Goal: Check status: Check status

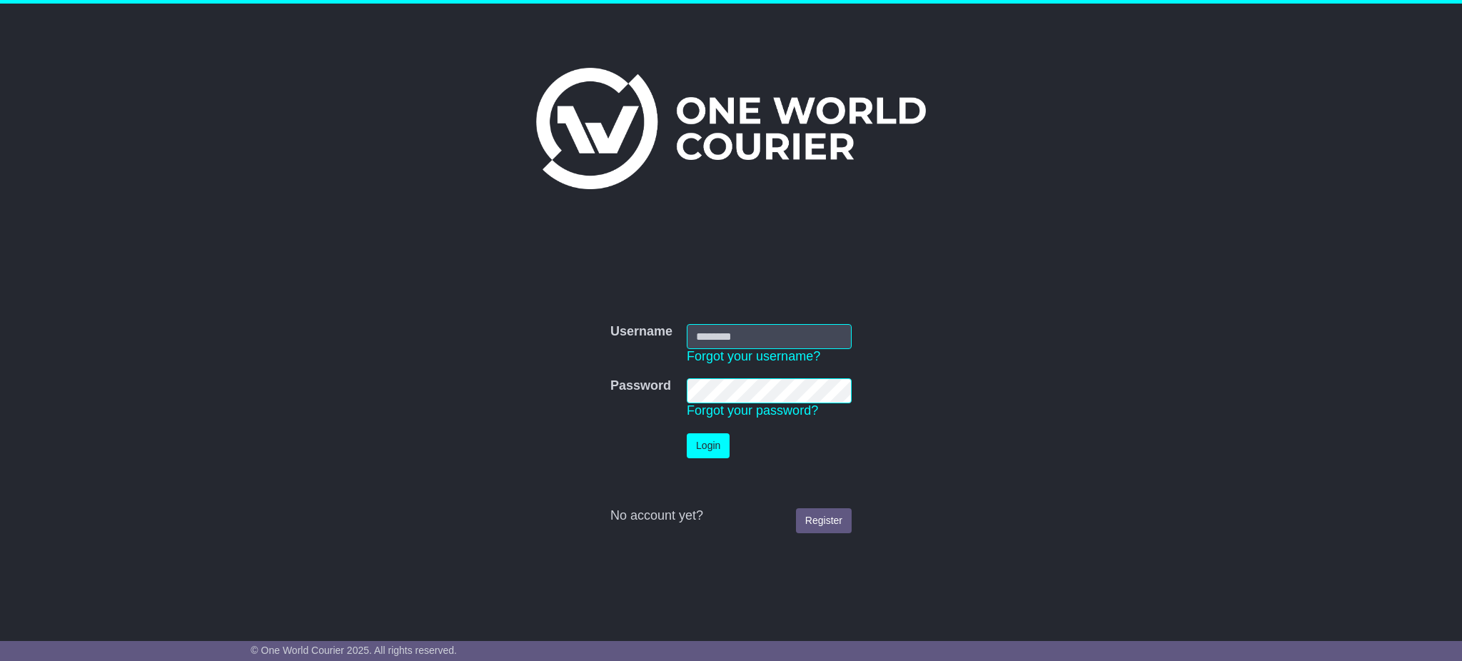
type input "**********"
click at [704, 444] on button "Login" at bounding box center [708, 445] width 43 height 25
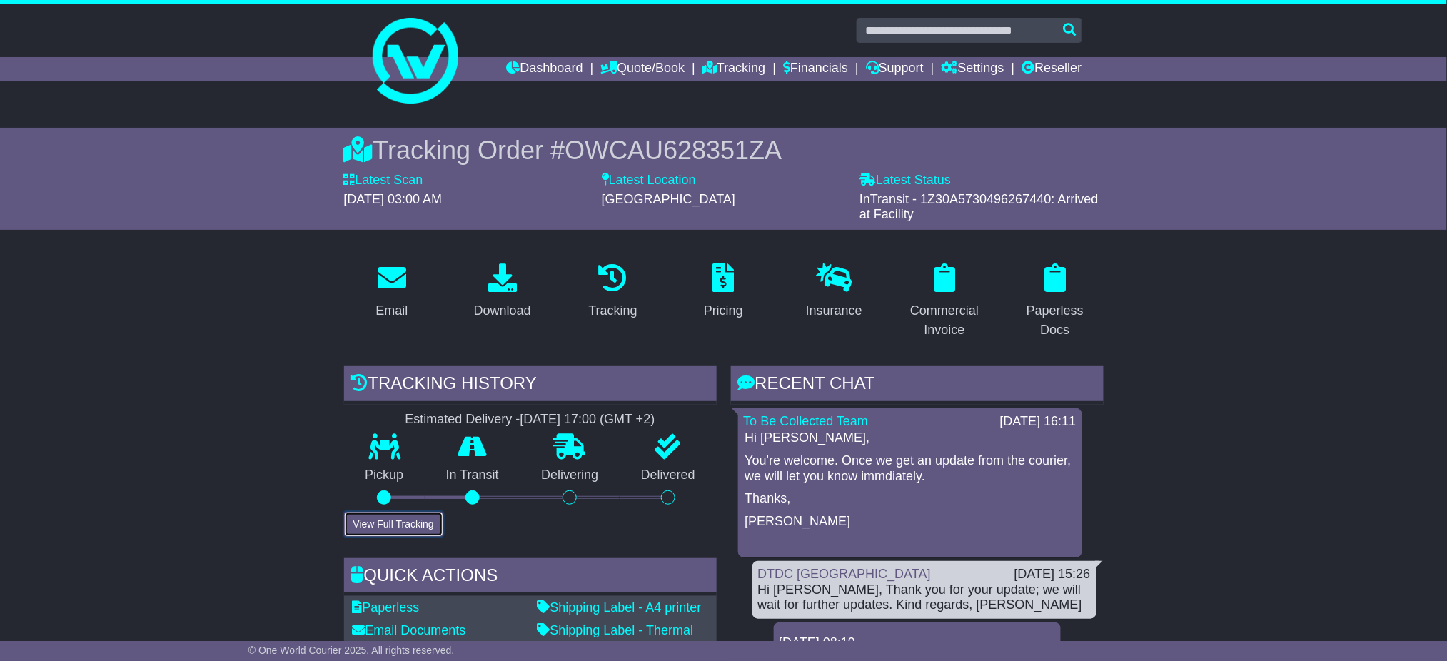
click at [392, 525] on button "View Full Tracking" at bounding box center [393, 524] width 99 height 25
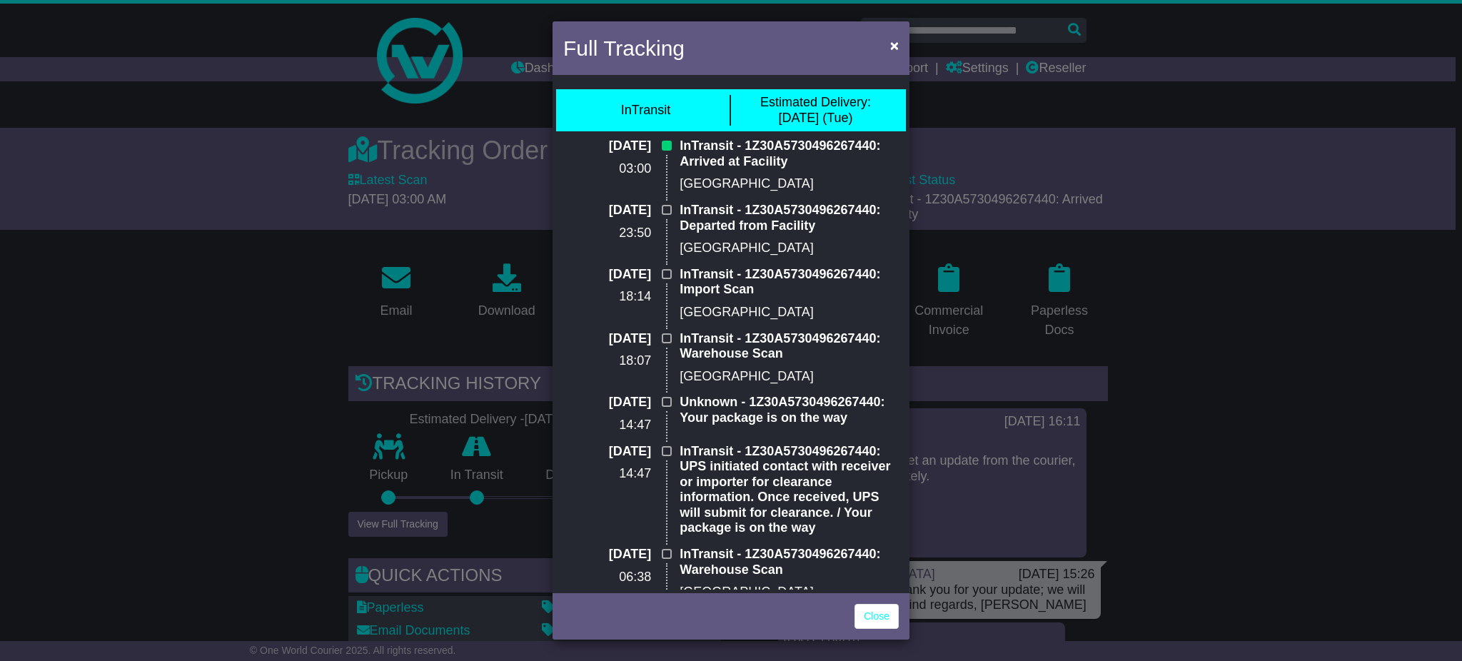
click at [860, 630] on div "Close" at bounding box center [731, 615] width 357 height 50
click at [871, 624] on link "Close" at bounding box center [877, 616] width 44 height 25
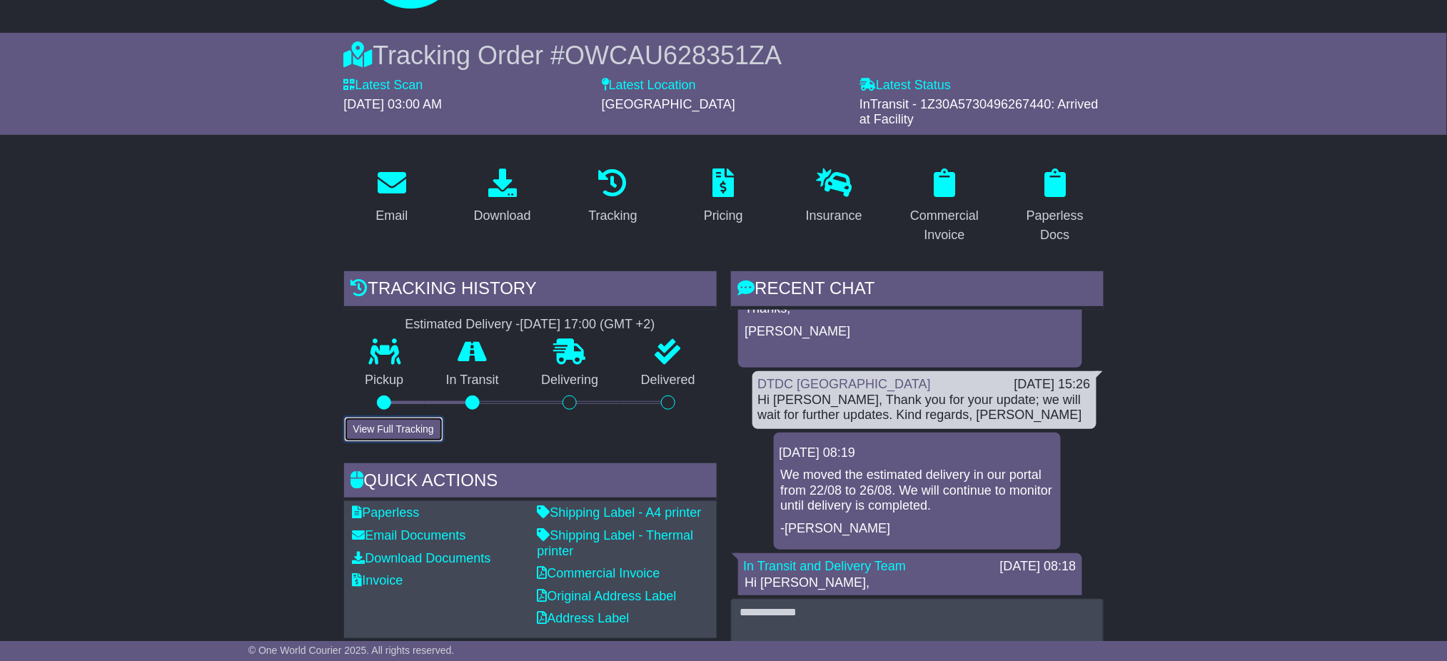
scroll to position [190, 0]
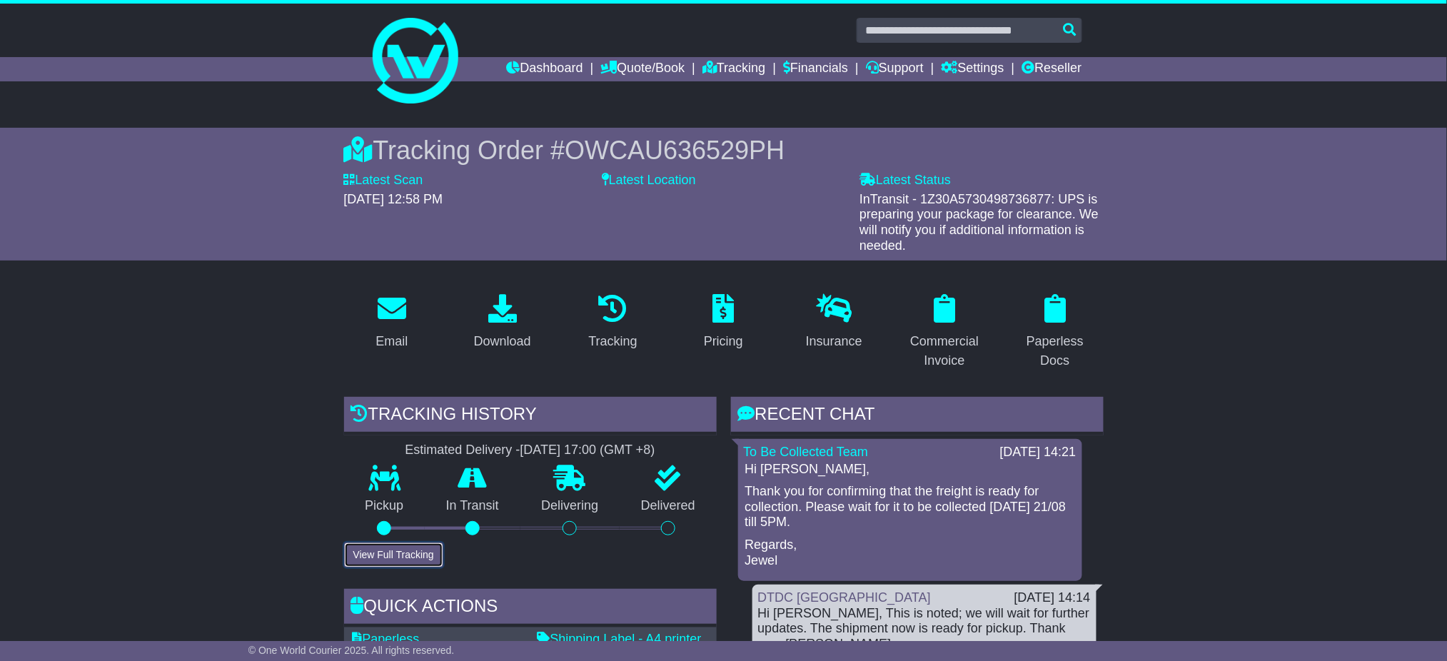
click at [430, 551] on button "View Full Tracking" at bounding box center [393, 555] width 99 height 25
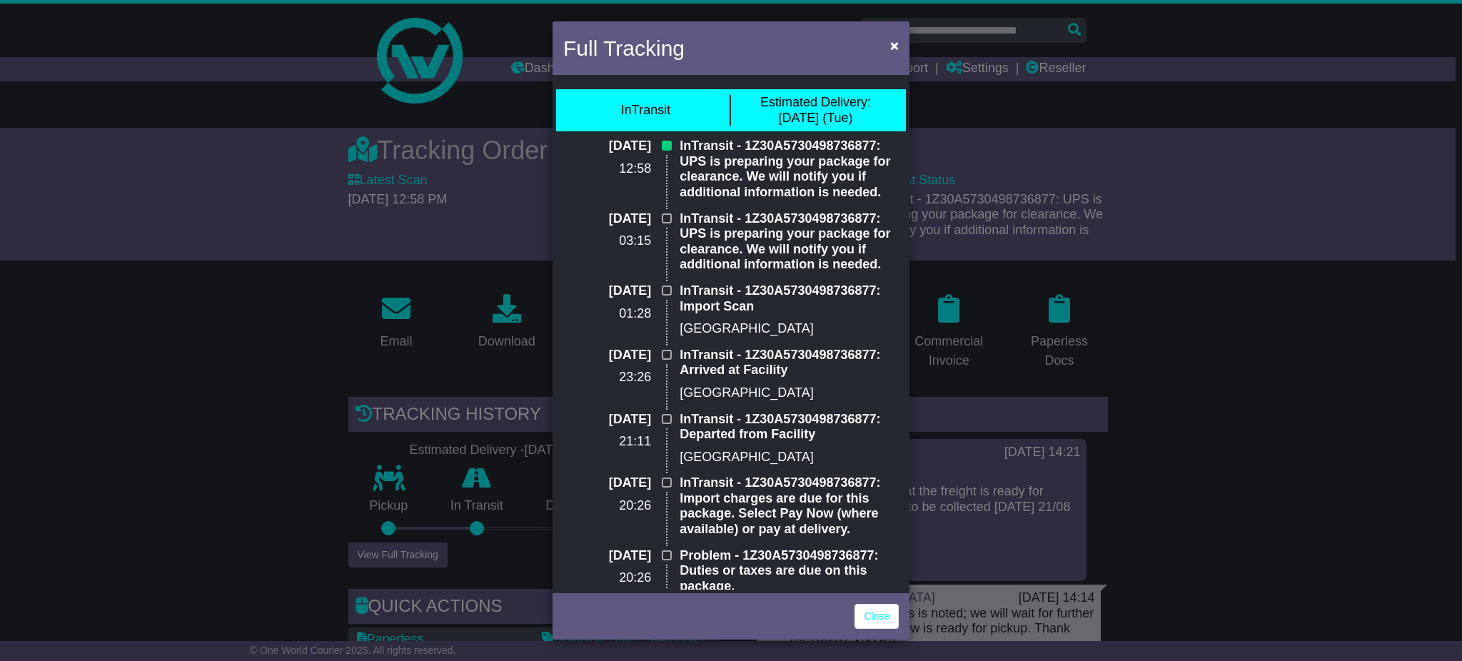
click at [1328, 442] on div "Full Tracking × InTransit Estimated Delivery: 26 Aug (Tue) 24 Aug 2025 12:58 In…" at bounding box center [731, 330] width 1462 height 661
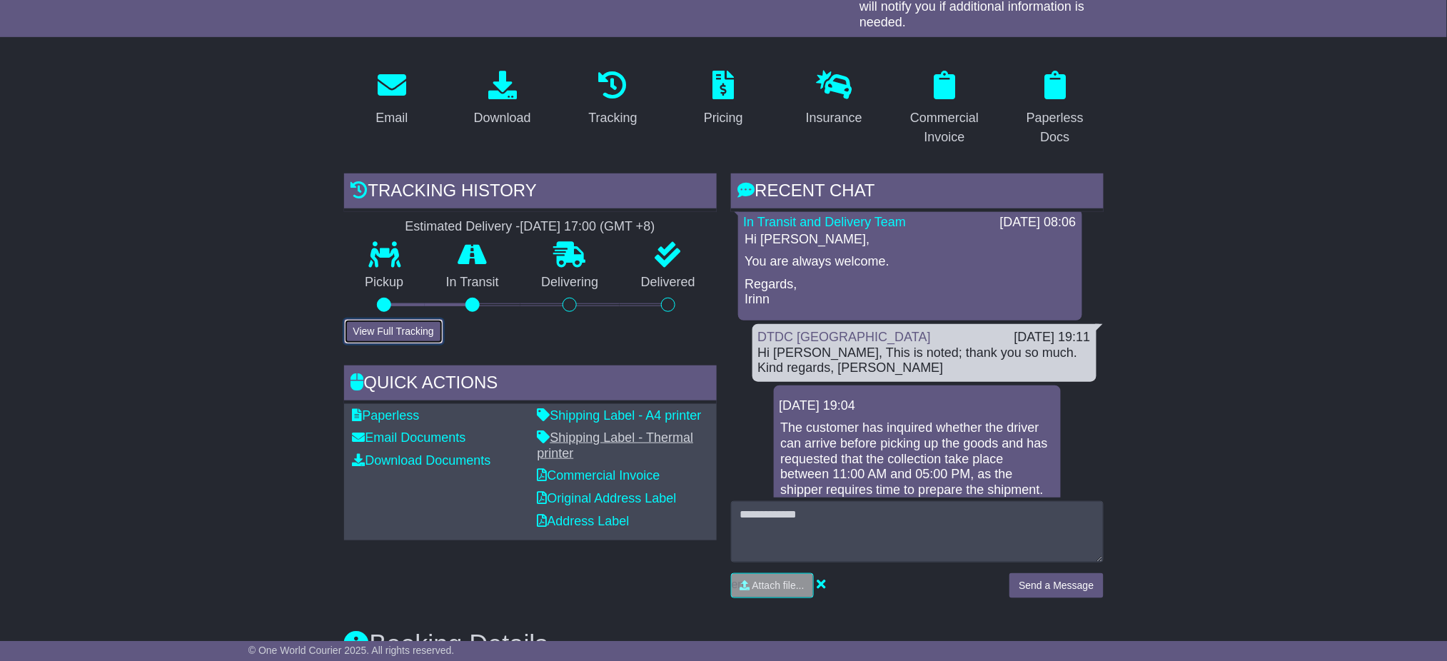
scroll to position [476, 0]
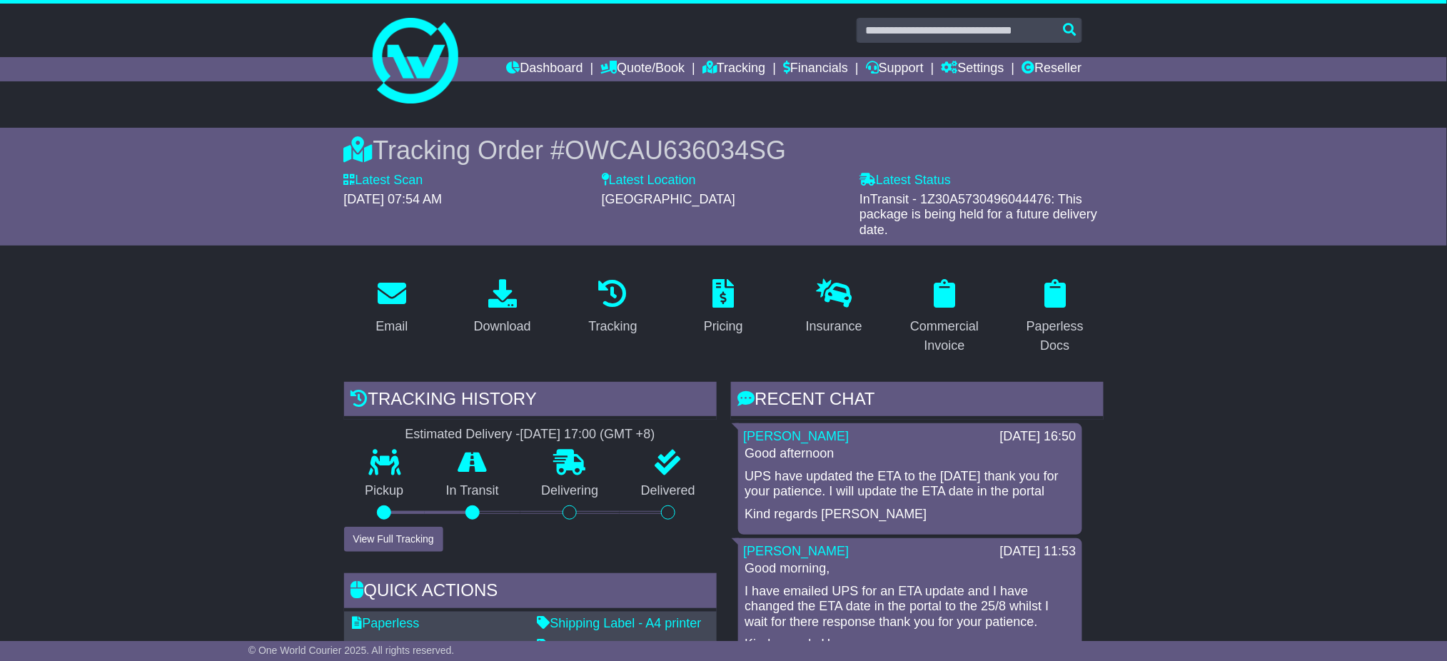
scroll to position [95, 0]
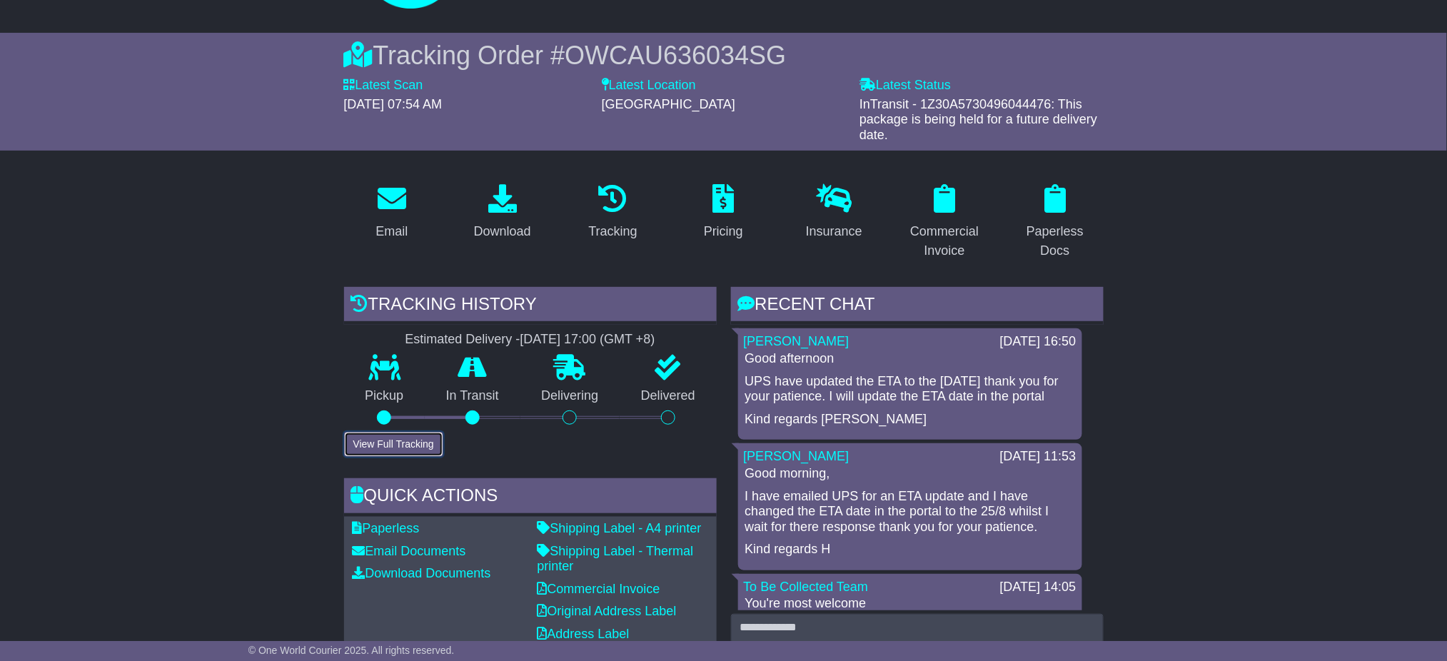
click at [381, 438] on button "View Full Tracking" at bounding box center [393, 444] width 99 height 25
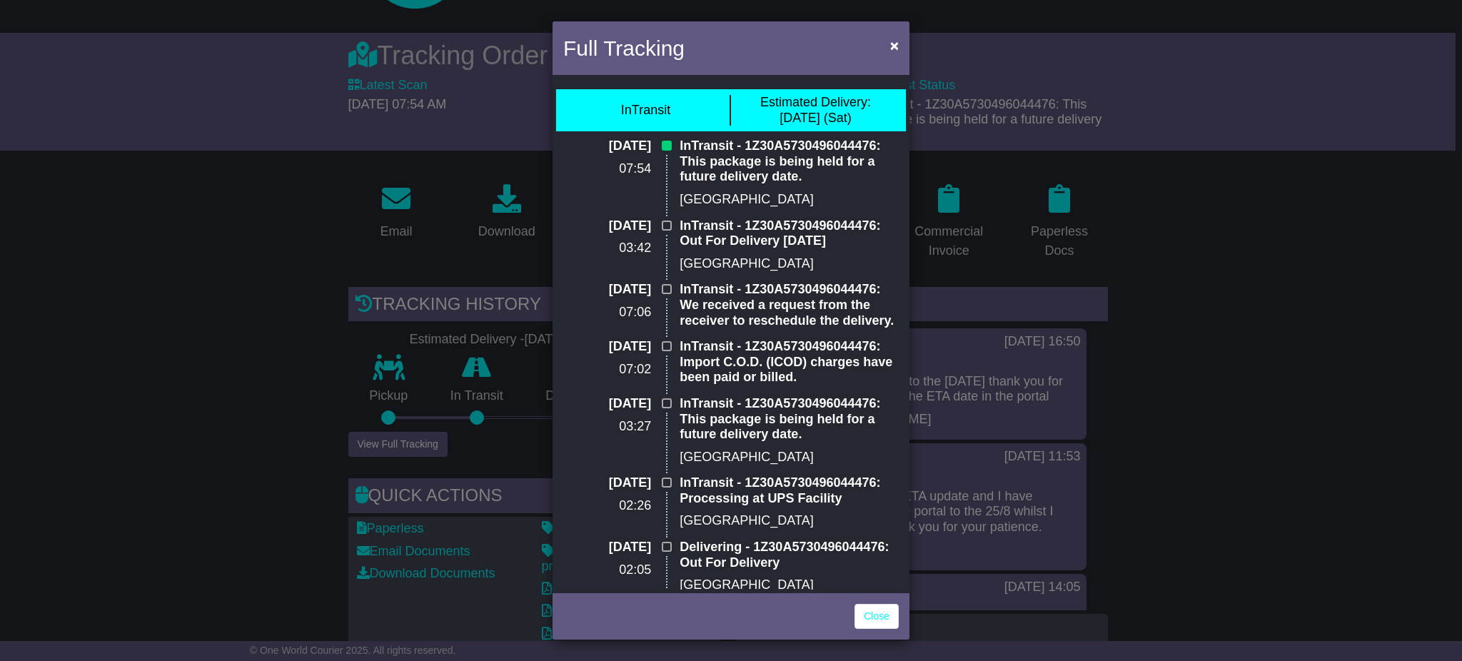
drag, startPoint x: 1267, startPoint y: 328, endPoint x: 1253, endPoint y: 326, distance: 13.6
click at [1268, 328] on div "Full Tracking × InTransit Estimated Delivery: 30 Aug (Sat) 23 Aug 2025 07:54 In…" at bounding box center [731, 330] width 1462 height 661
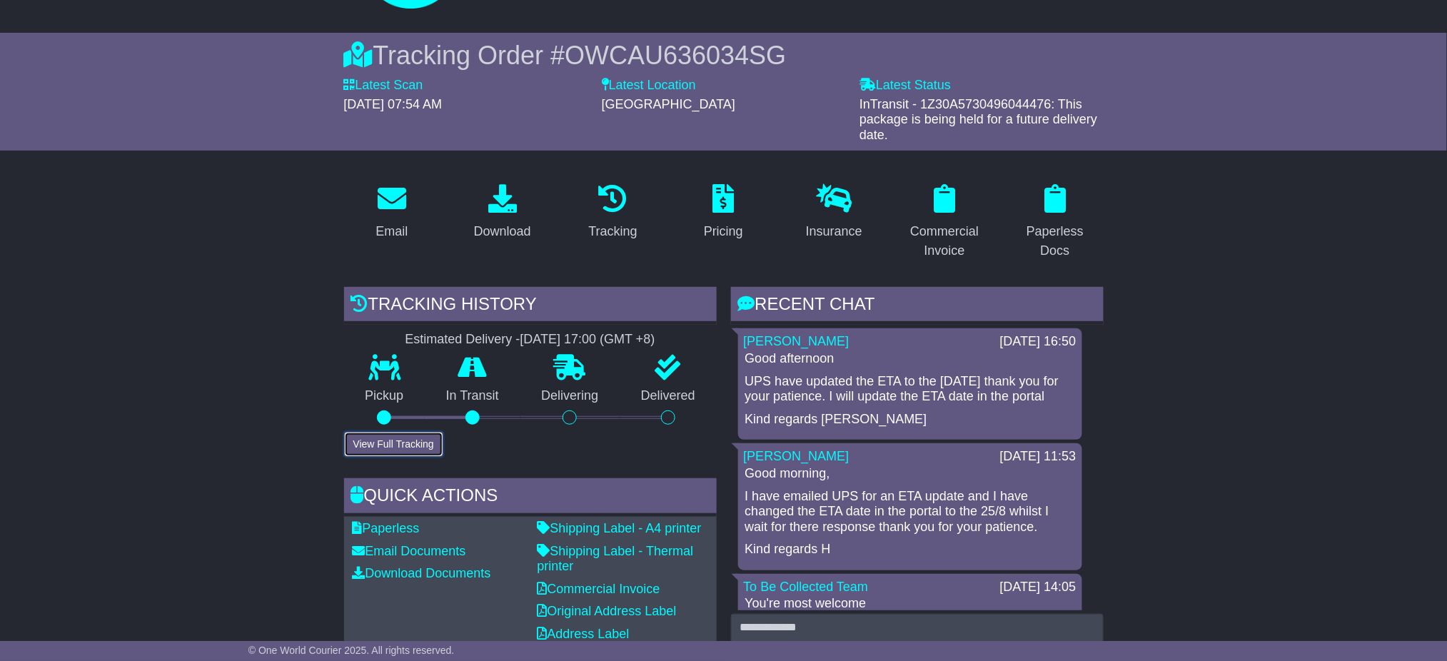
click at [394, 432] on button "View Full Tracking" at bounding box center [393, 444] width 99 height 25
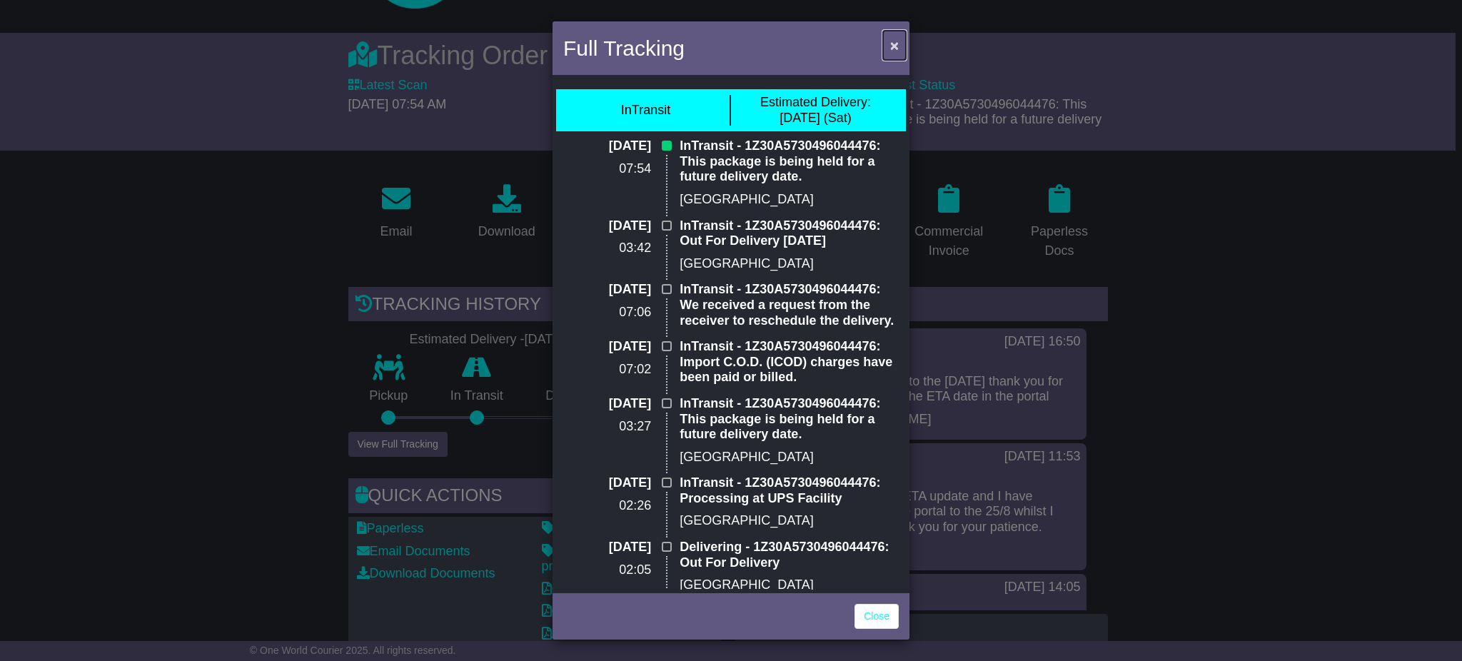
click at [898, 39] on span "×" at bounding box center [894, 45] width 9 height 16
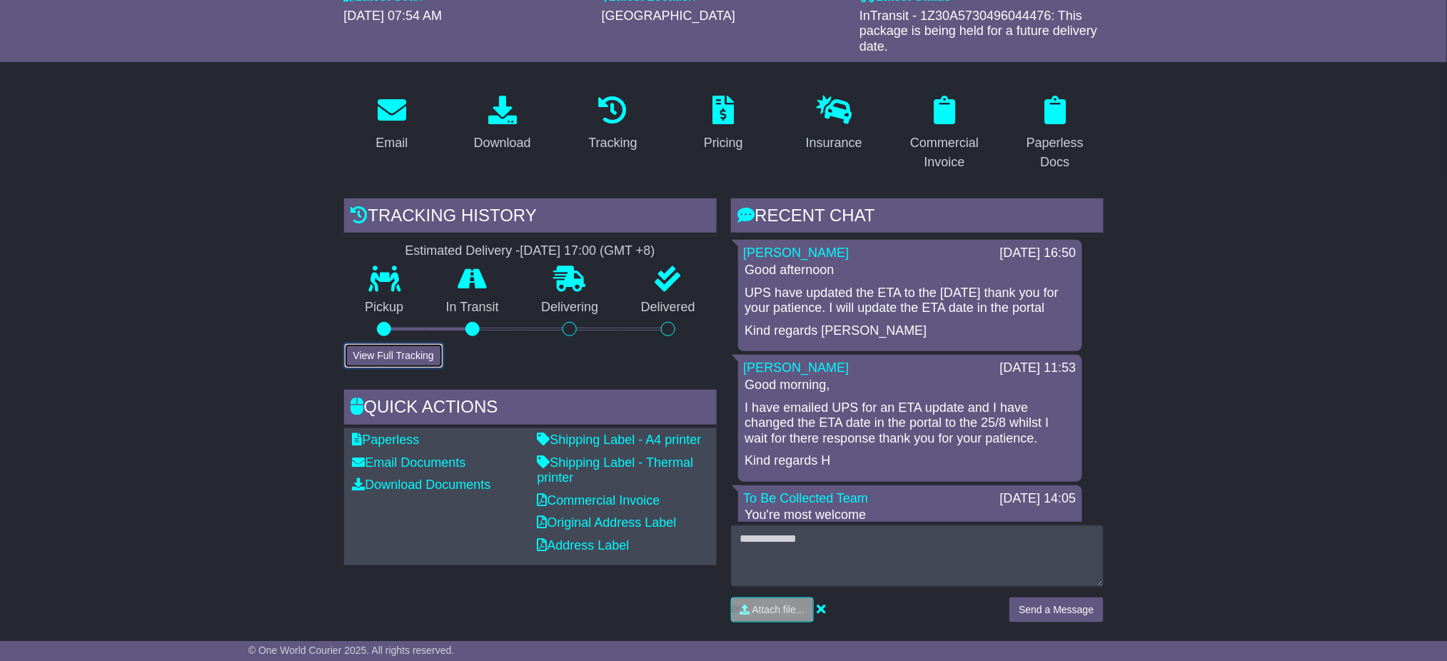
scroll to position [190, 0]
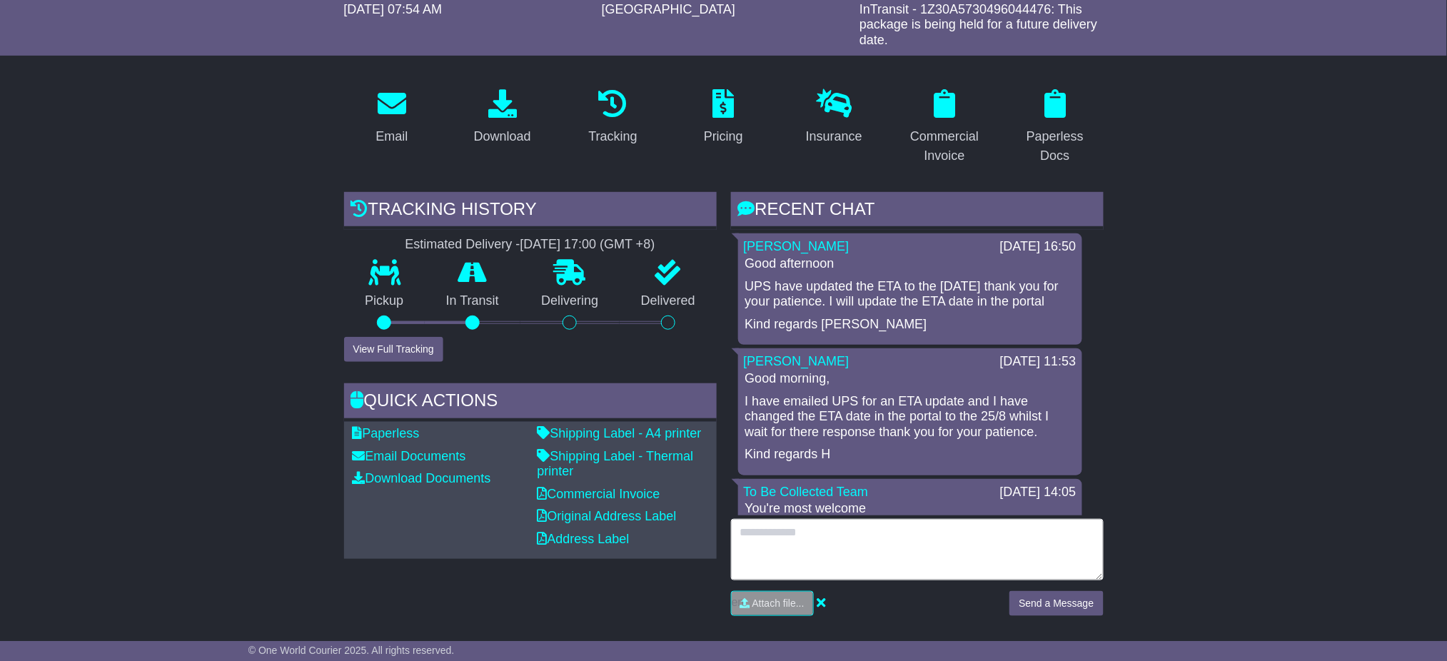
click at [857, 543] on textarea at bounding box center [917, 549] width 373 height 61
type textarea "**********"
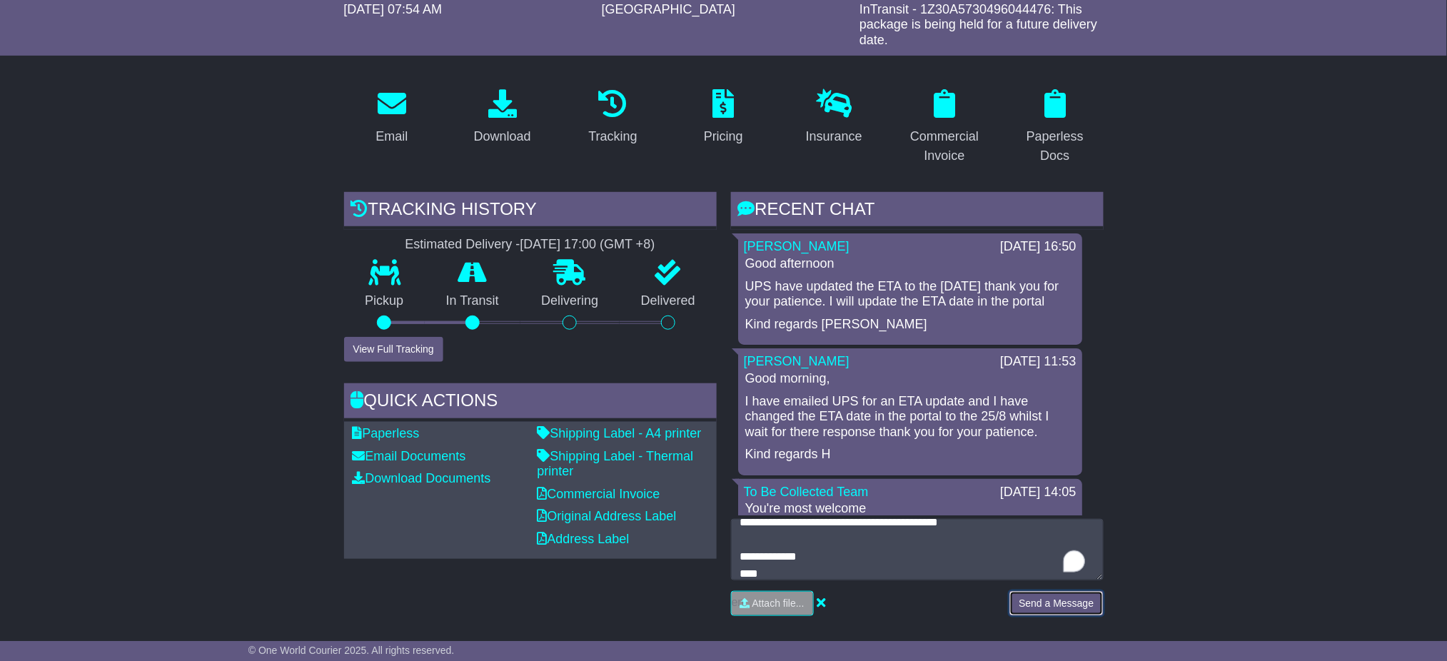
click at [1054, 610] on button "Send a Message" at bounding box center [1057, 603] width 94 height 25
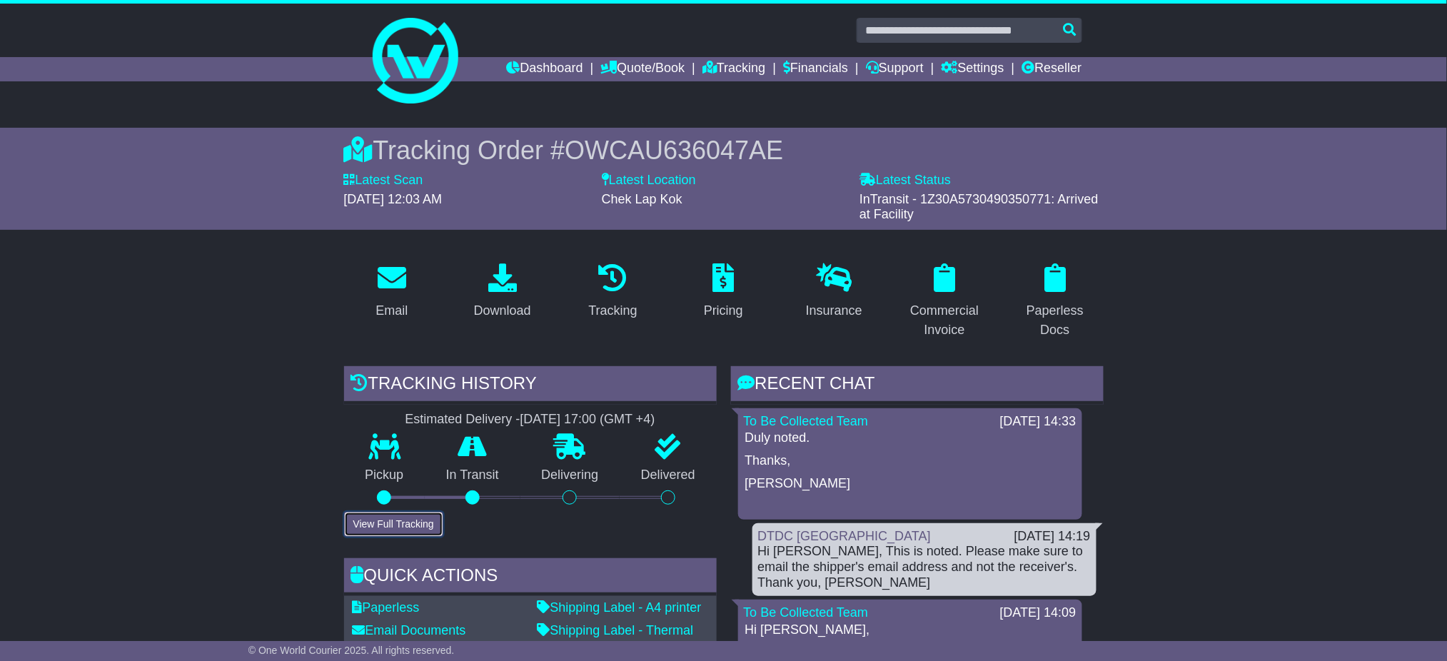
click at [393, 518] on button "View Full Tracking" at bounding box center [393, 524] width 99 height 25
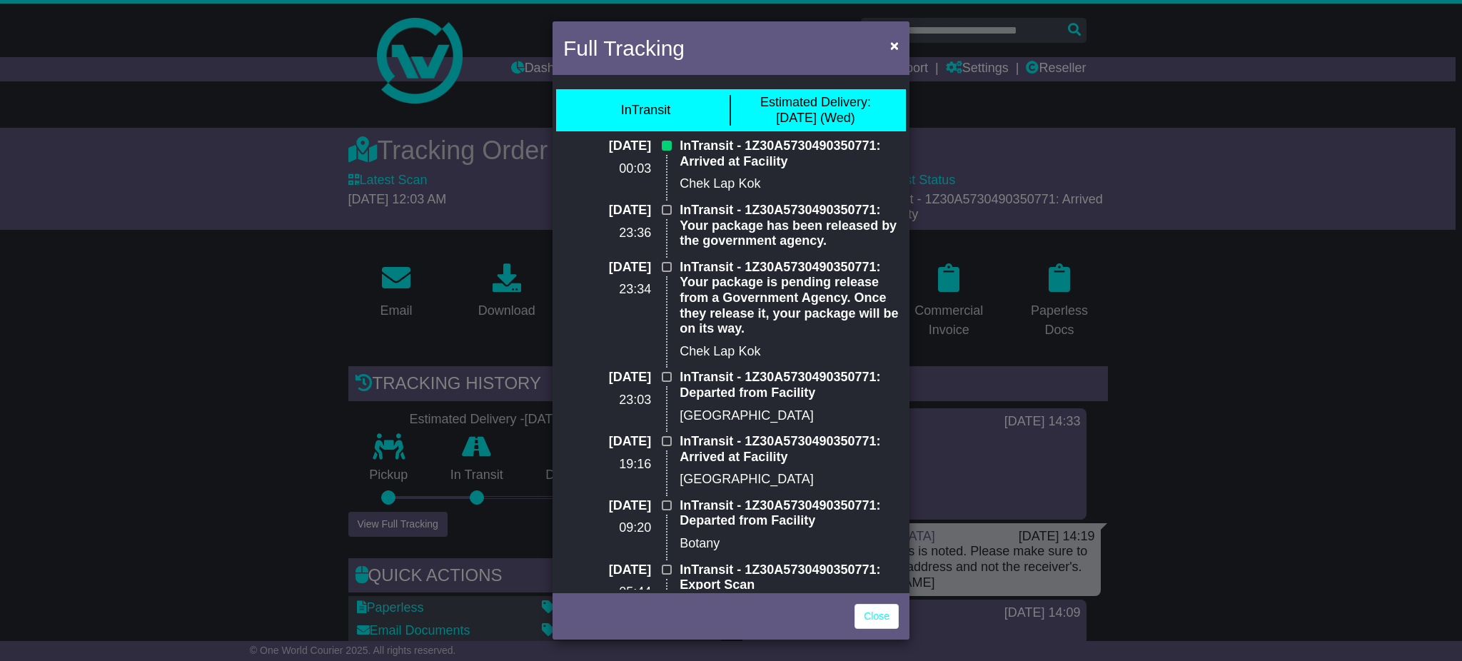
click at [1251, 439] on div "Full Tracking × InTransit Estimated Delivery: [DATE] (Wed) [DATE] 00:03 InTrans…" at bounding box center [731, 330] width 1462 height 661
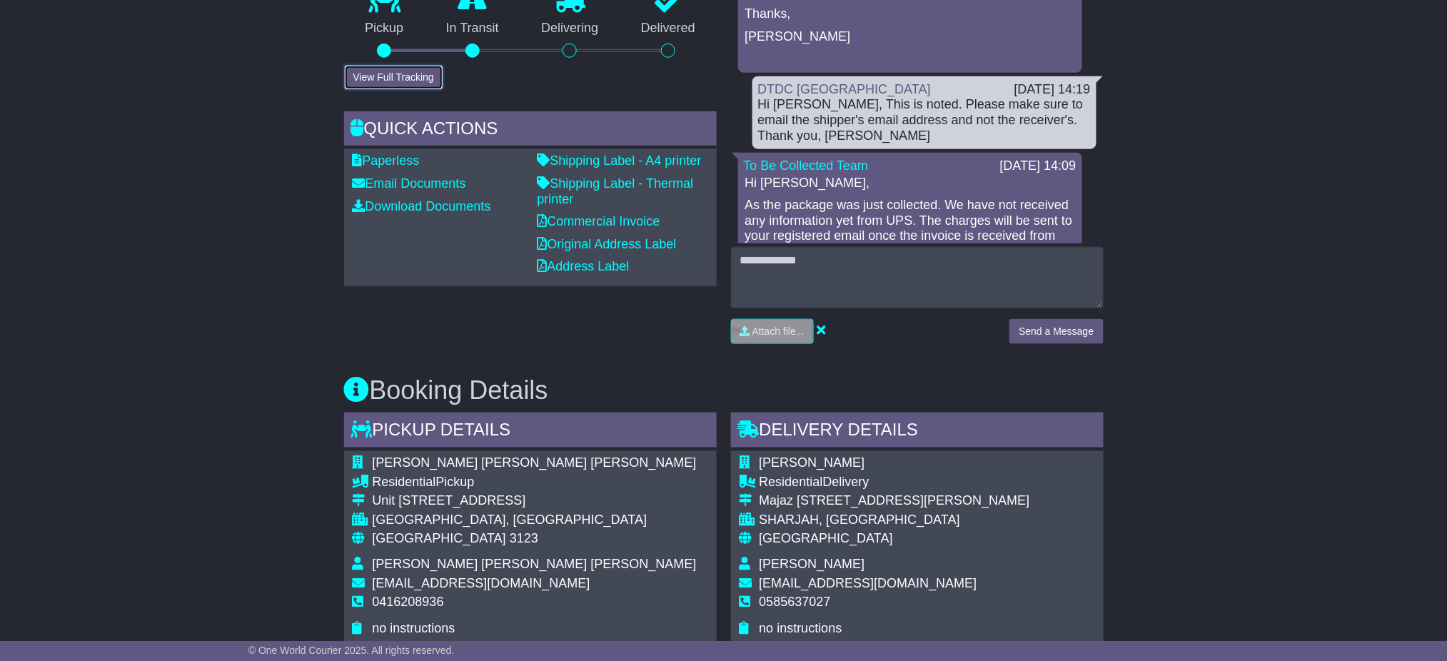
scroll to position [571, 0]
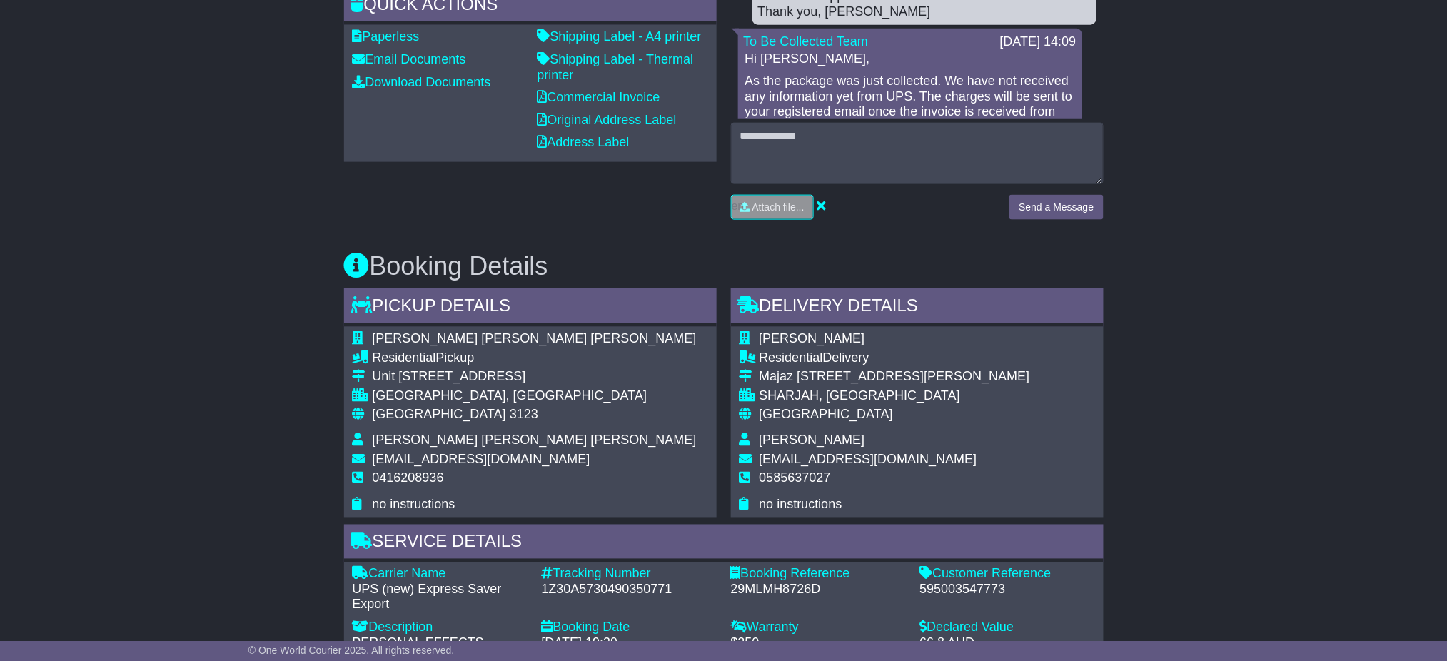
drag, startPoint x: 1332, startPoint y: 247, endPoint x: 827, endPoint y: 191, distance: 508.6
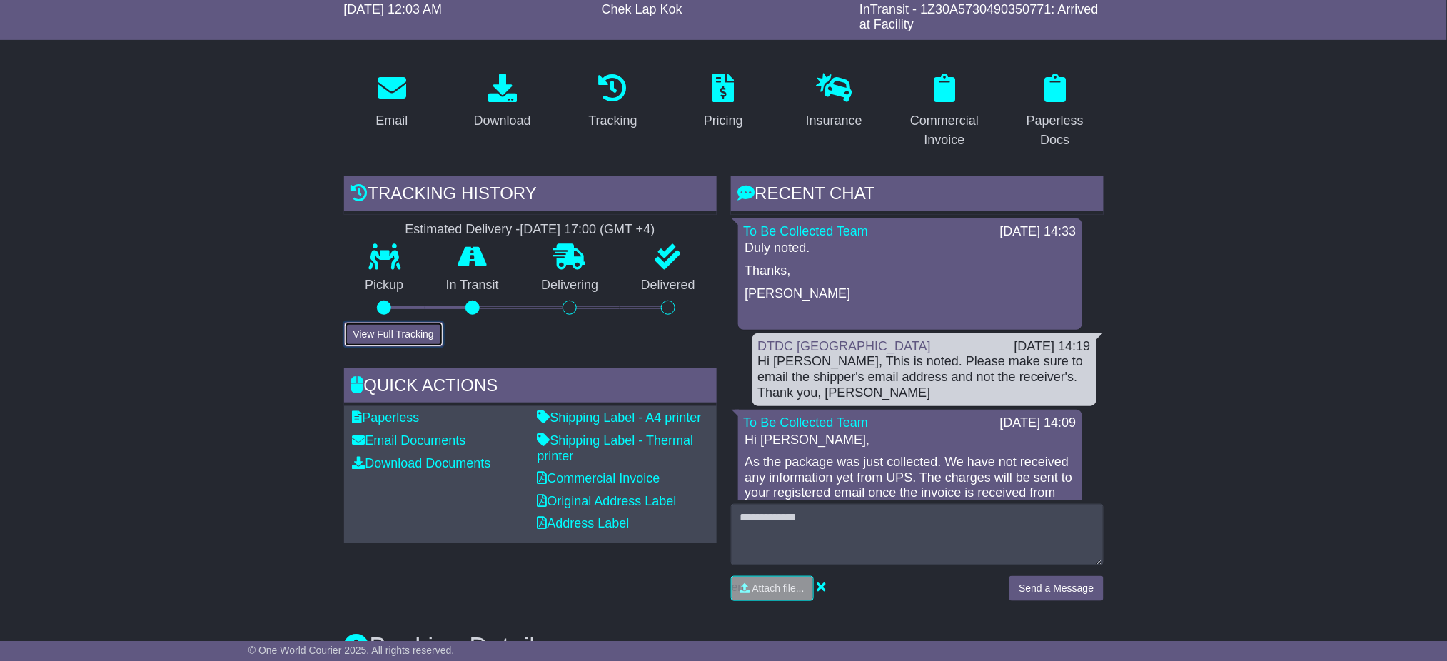
click at [405, 322] on button "View Full Tracking" at bounding box center [393, 334] width 99 height 25
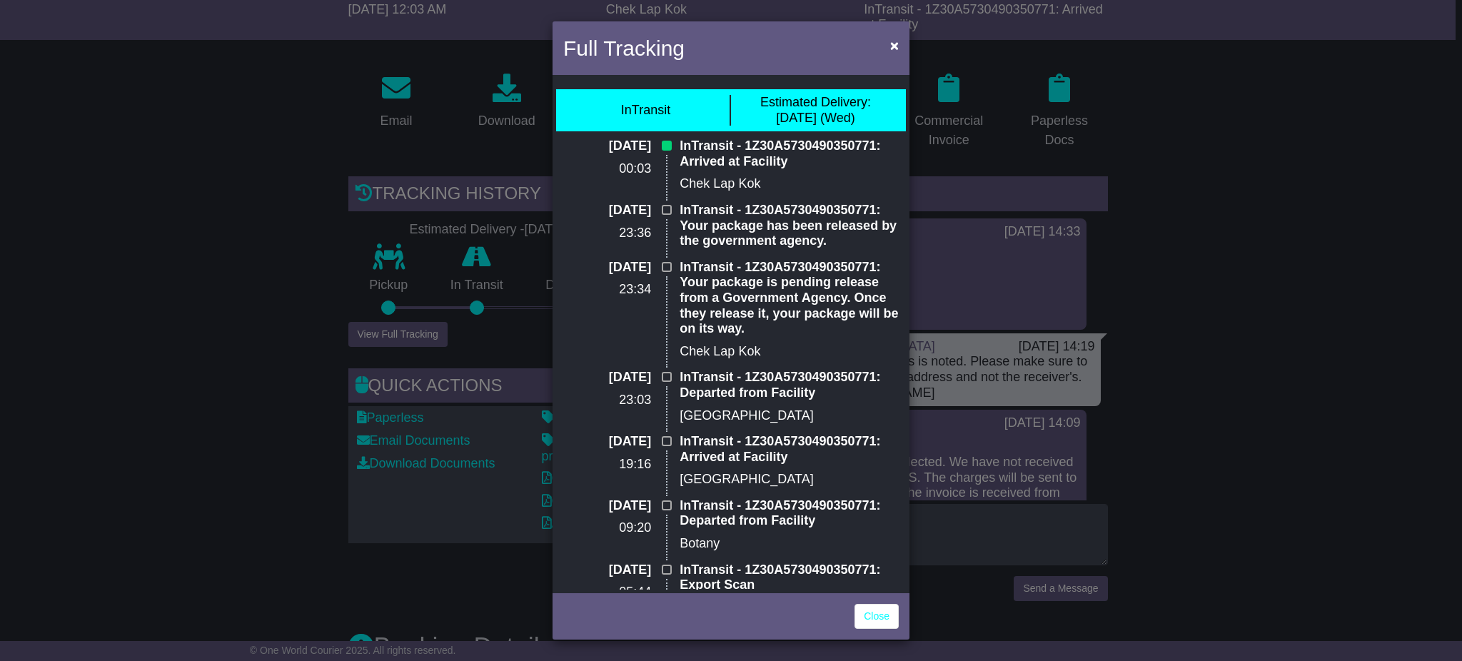
click at [1250, 406] on div "Full Tracking × InTransit Estimated Delivery: [DATE] (Wed) [DATE] 00:03 InTrans…" at bounding box center [731, 330] width 1462 height 661
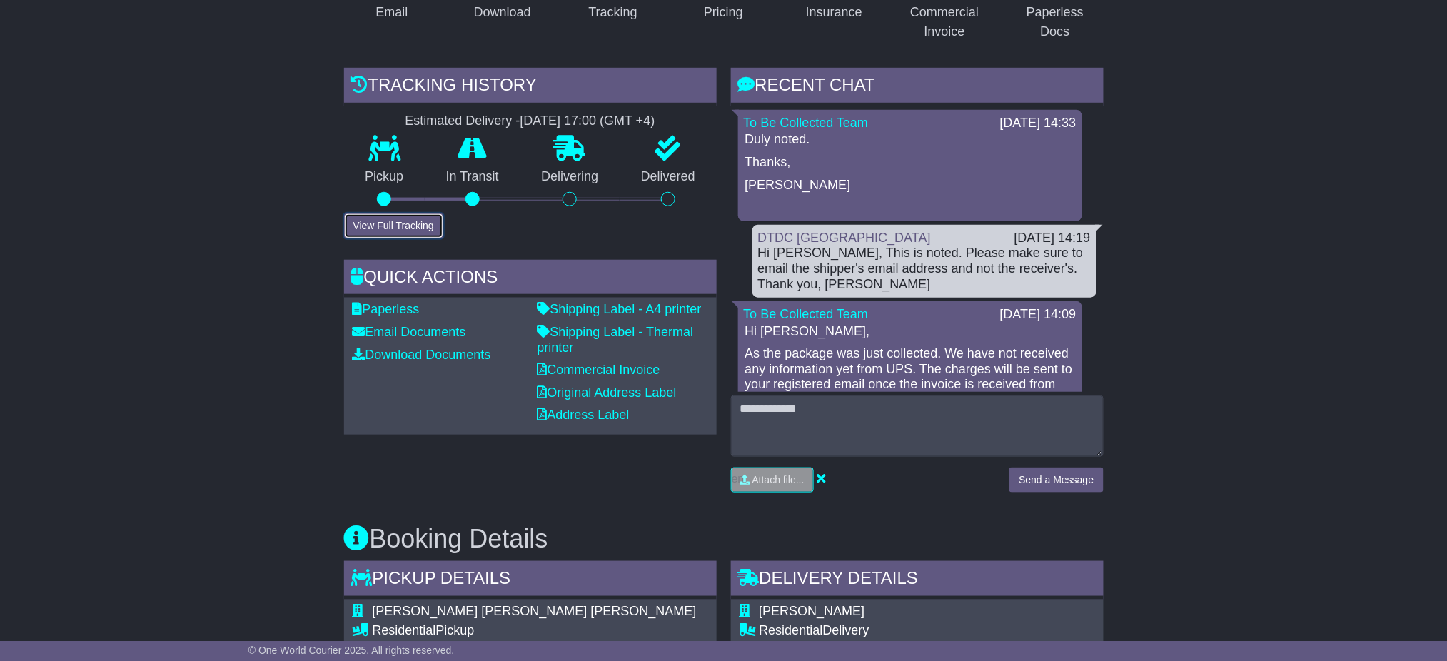
scroll to position [381, 0]
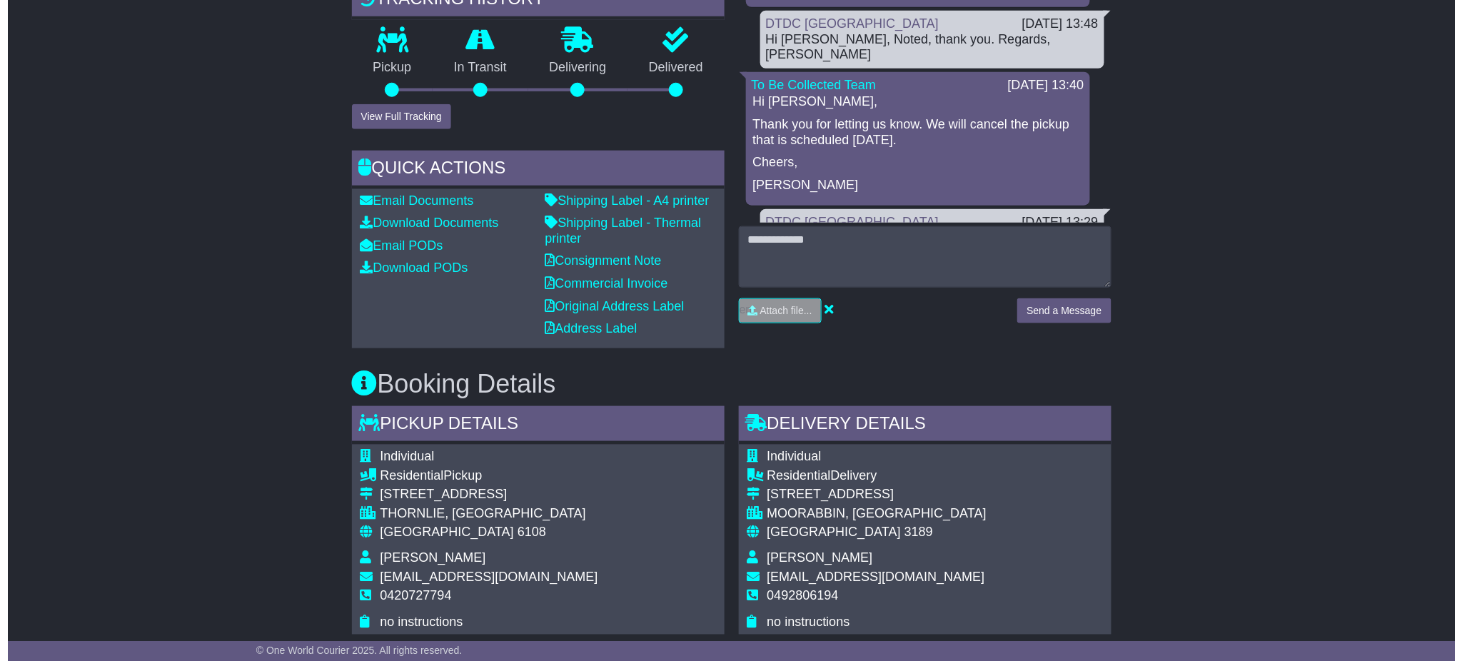
scroll to position [190, 0]
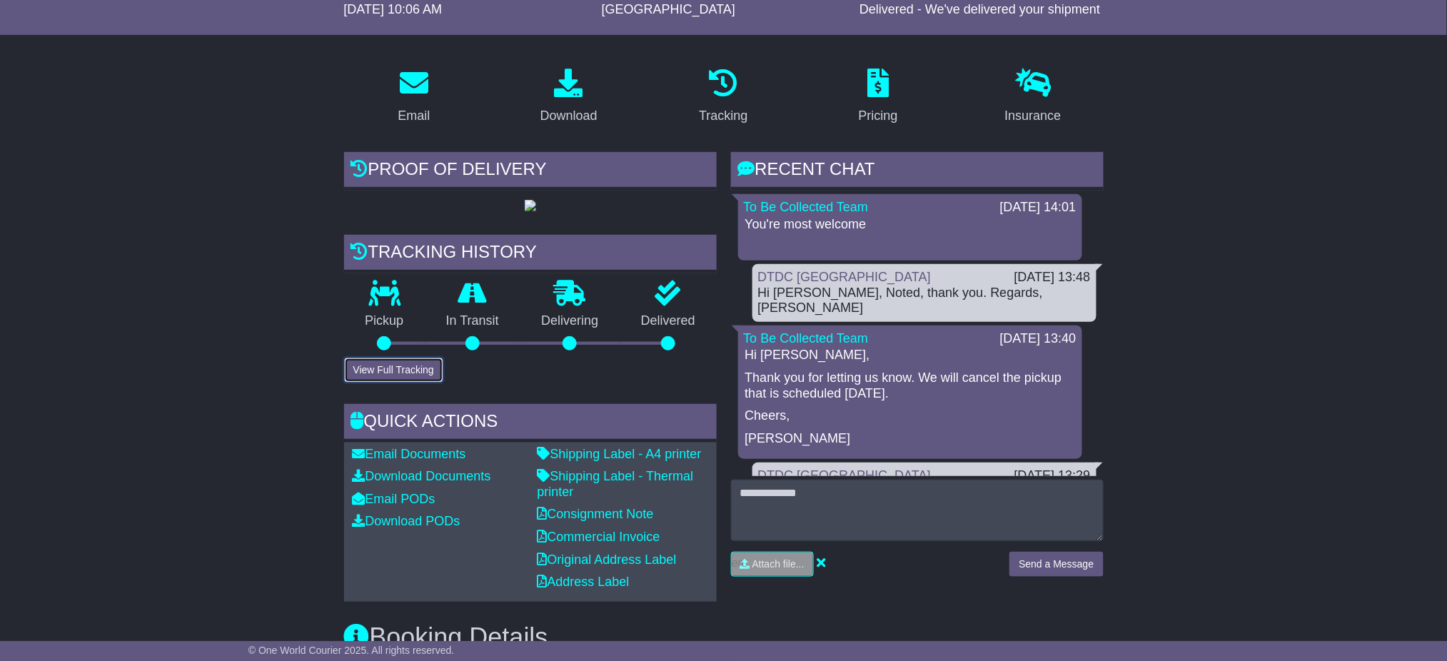
click at [419, 383] on button "View Full Tracking" at bounding box center [393, 370] width 99 height 25
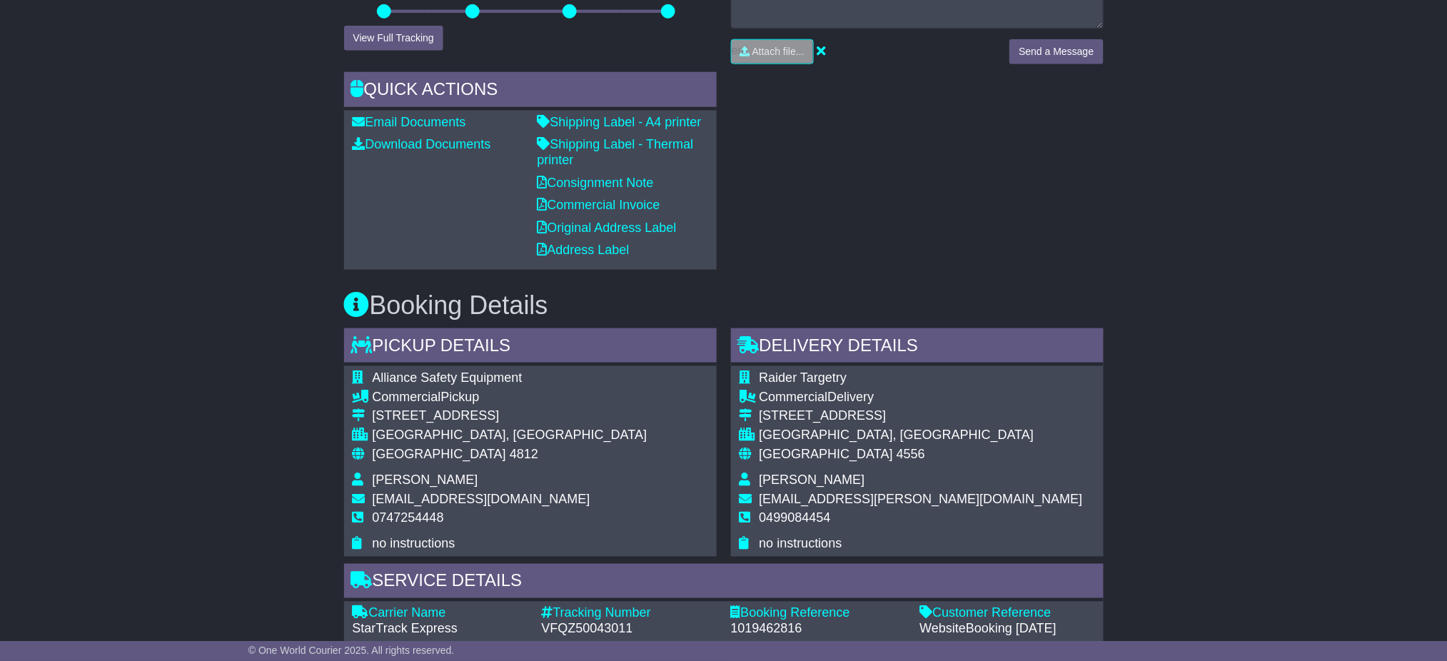
scroll to position [571, 0]
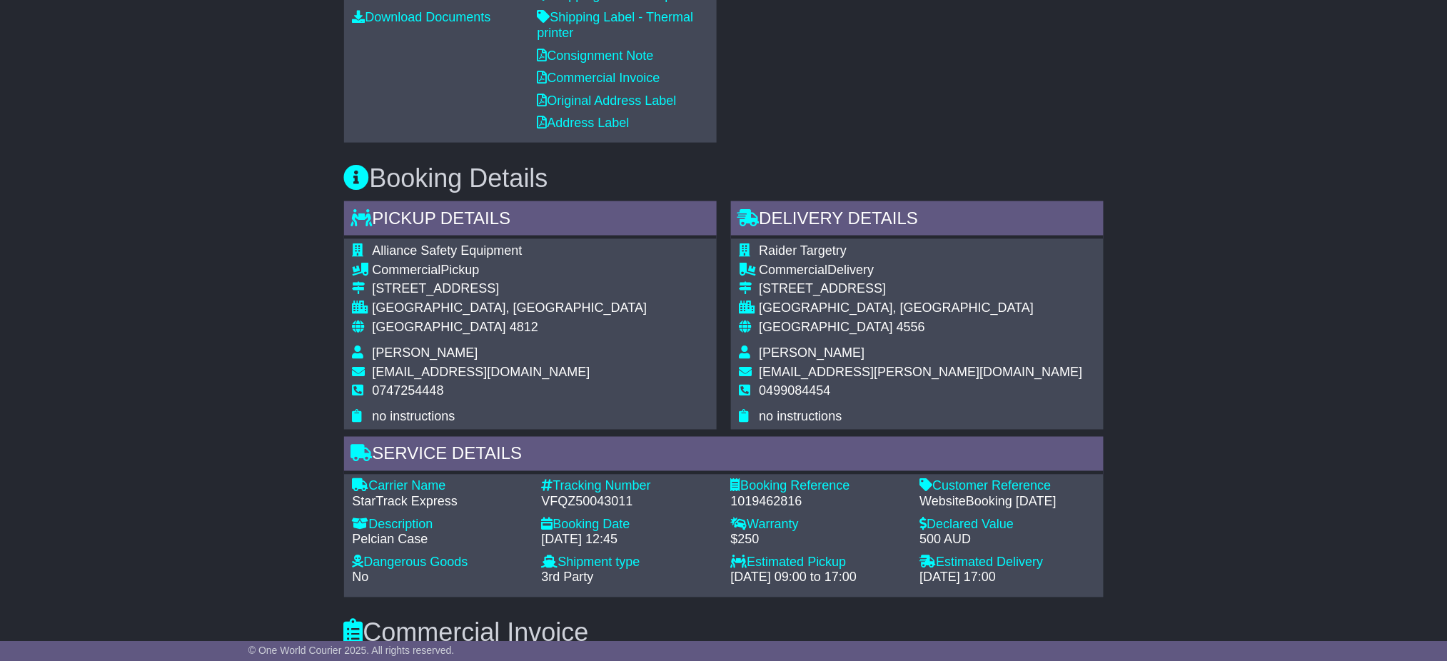
click at [561, 502] on div "VFQZ50043011" at bounding box center [629, 503] width 175 height 16
copy div "VFQZ50043011"
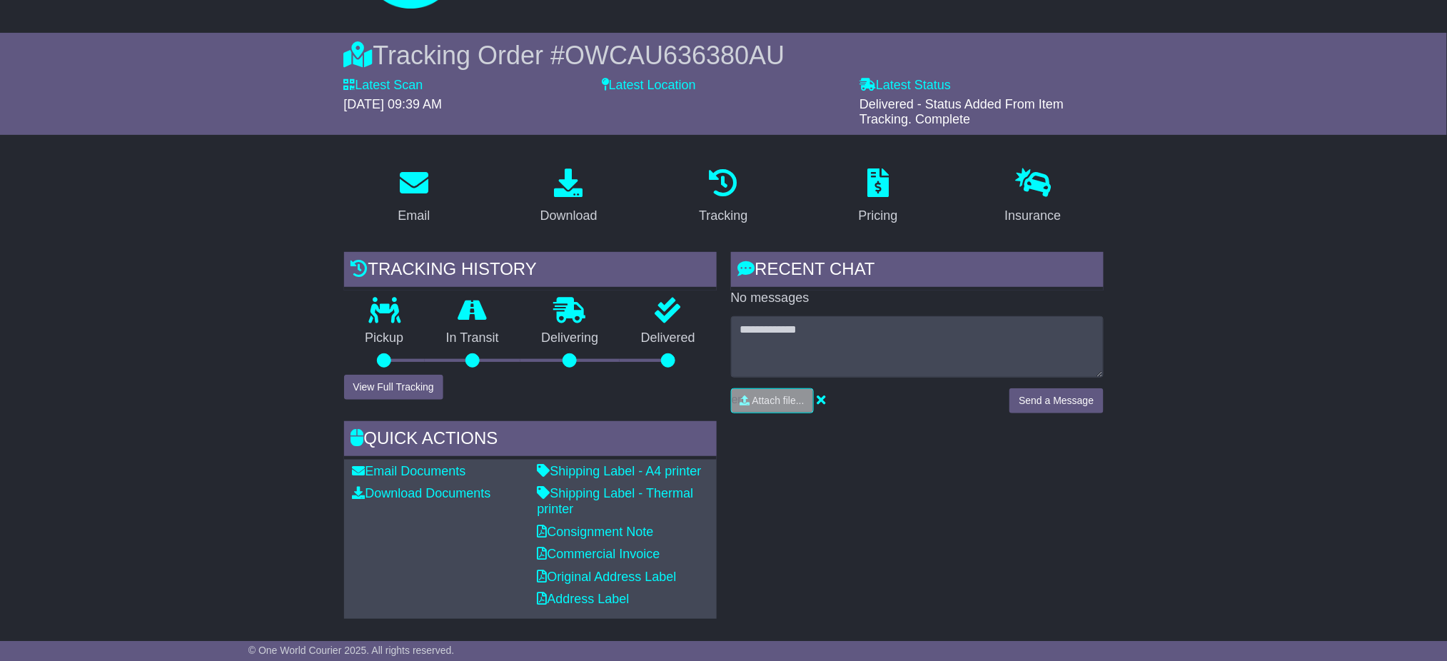
scroll to position [0, 0]
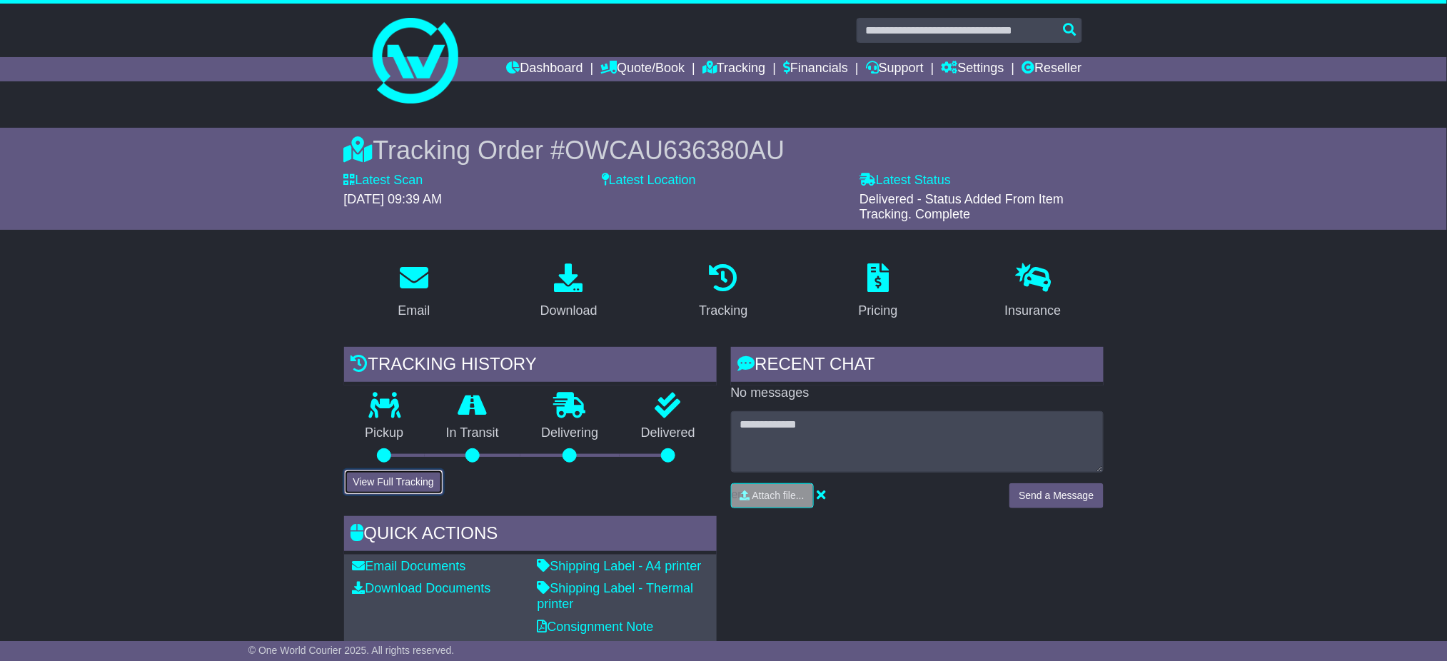
click at [409, 478] on button "View Full Tracking" at bounding box center [393, 482] width 99 height 25
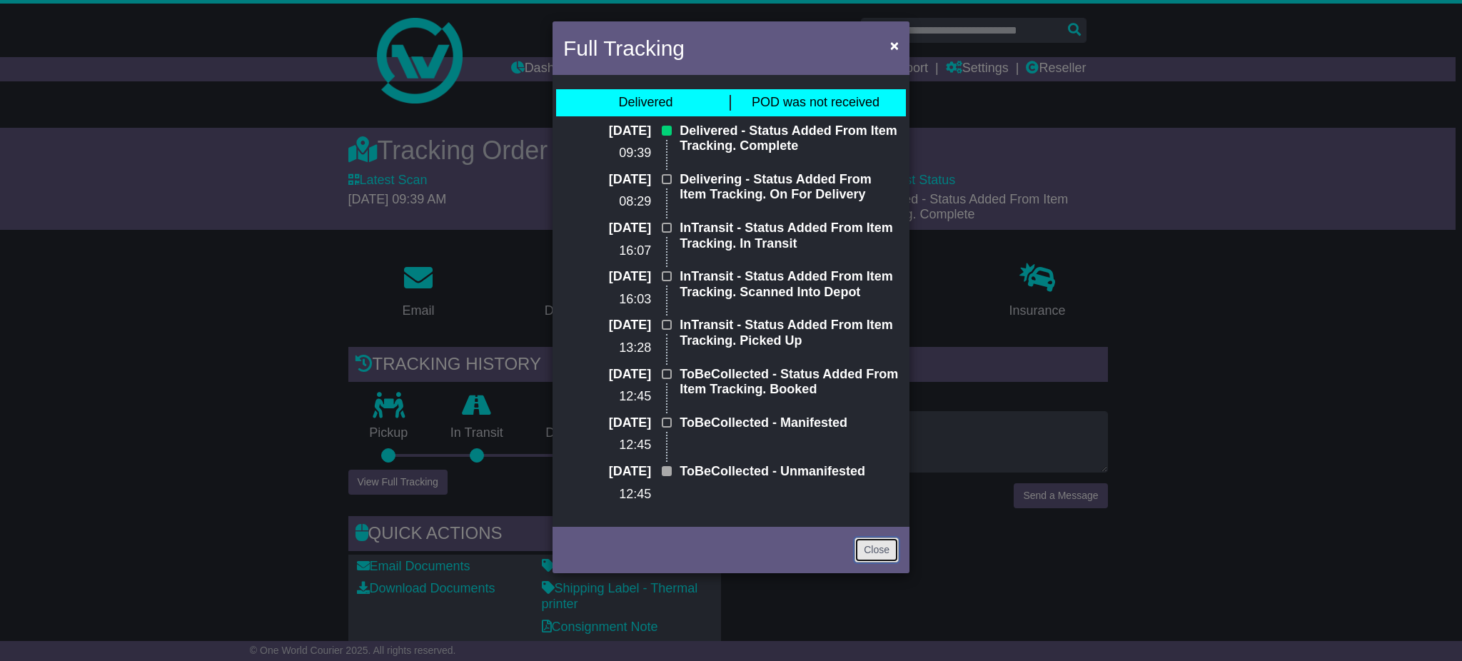
drag, startPoint x: 880, startPoint y: 548, endPoint x: 1102, endPoint y: 483, distance: 232.3
click at [880, 548] on link "Close" at bounding box center [877, 550] width 44 height 25
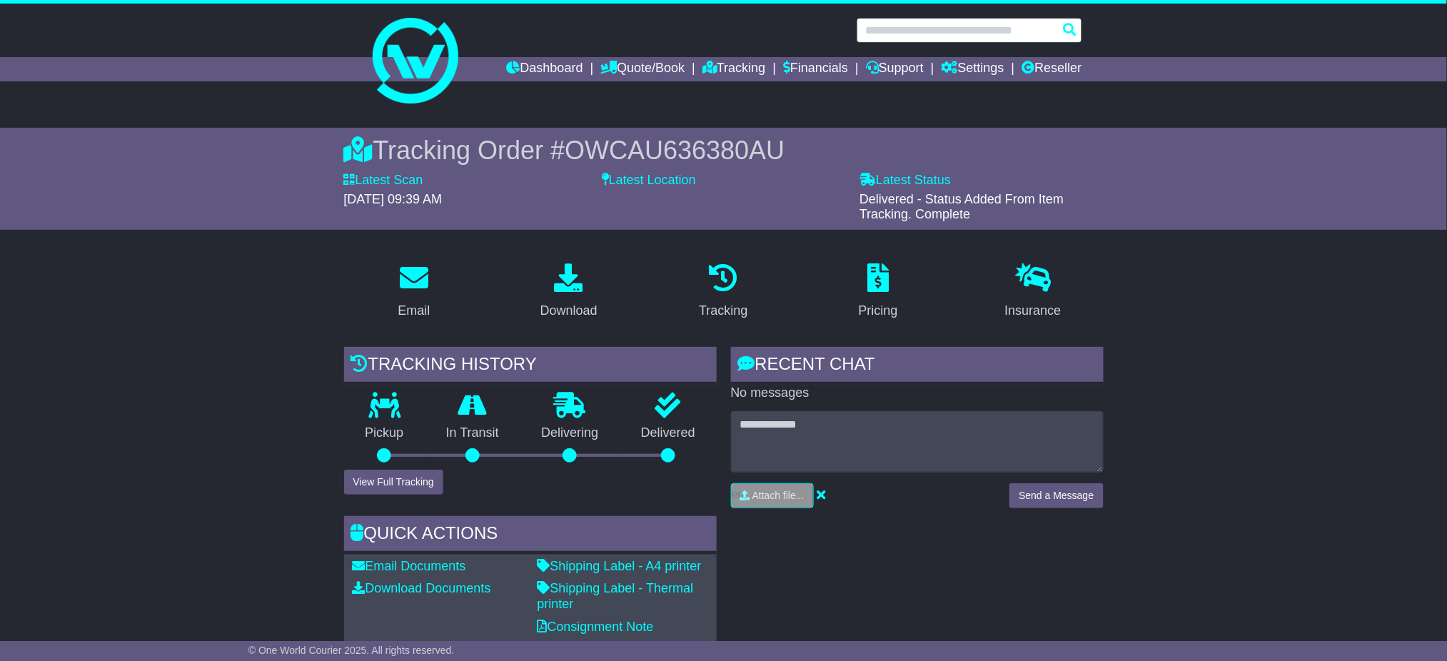
click at [938, 29] on input "text" at bounding box center [970, 30] width 226 height 25
paste input "**********"
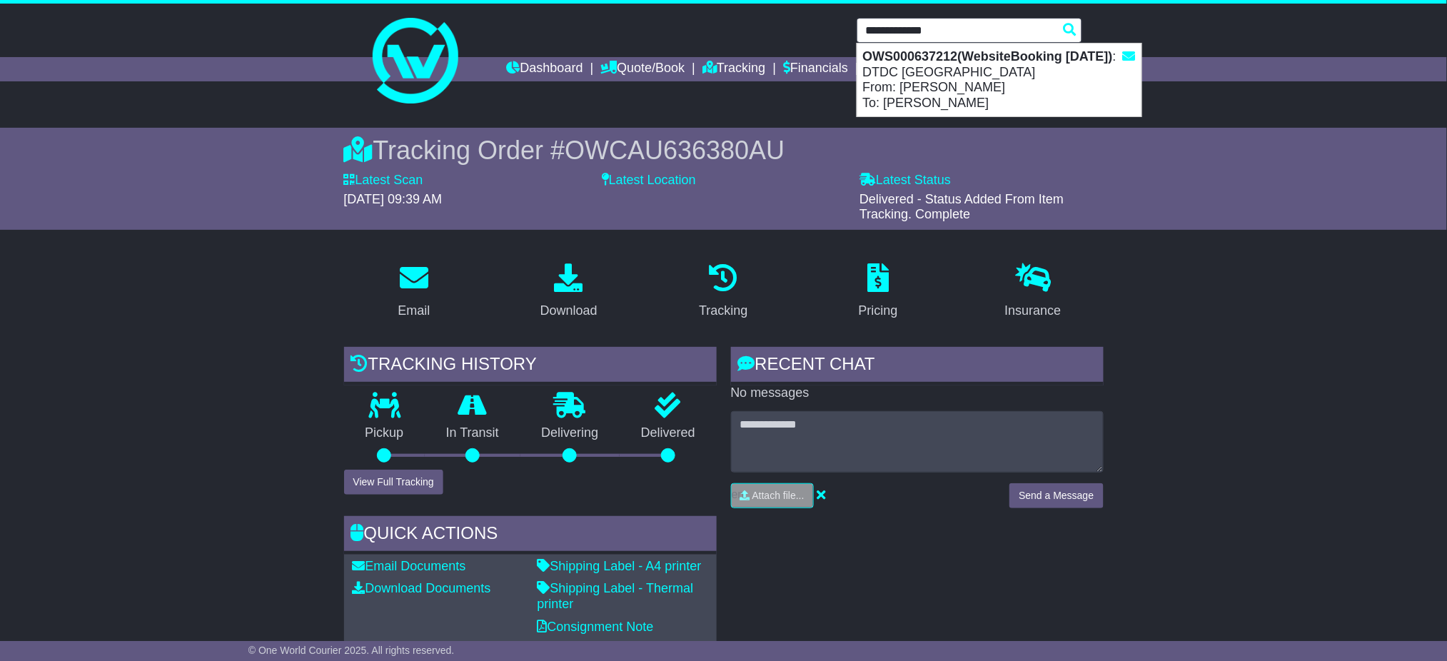
click at [983, 70] on div "OWS000637212(WebsiteBooking 22-8-2025) : DTDC Australia From: Peter Bennett To:…" at bounding box center [1000, 80] width 284 height 73
type input "**********"
